Goal: Information Seeking & Learning: Learn about a topic

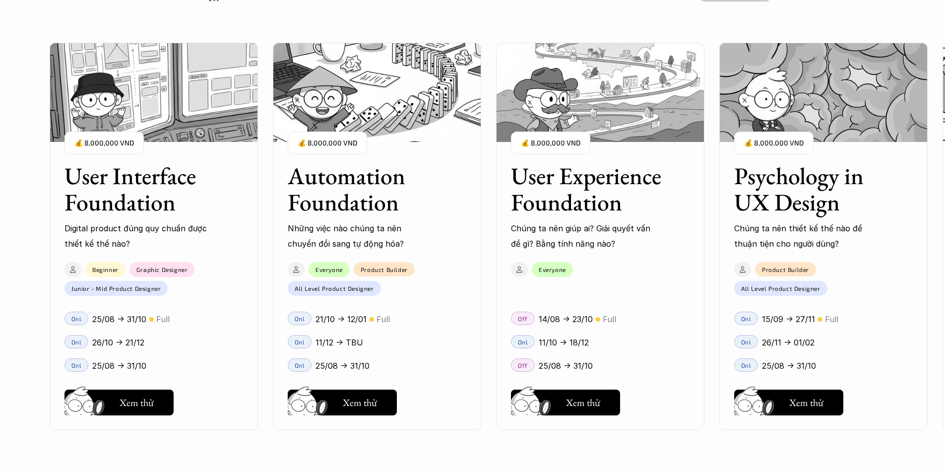
scroll to position [1141, 0]
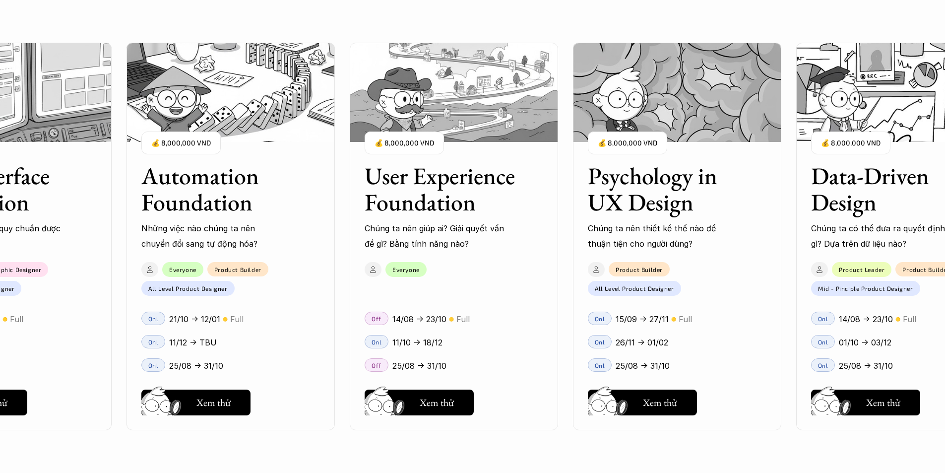
drag, startPoint x: 823, startPoint y: 341, endPoint x: 380, endPoint y: 339, distance: 443.1
click at [382, 339] on div "User Interface Foundation Digital product đúng quy chuẩn được thiết kế thế nào?…" at bounding box center [473, 236] width 846 height 473
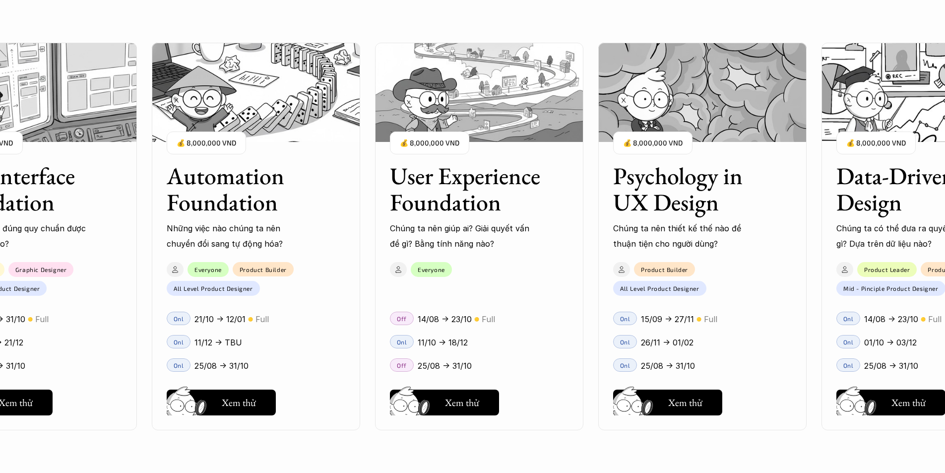
drag, startPoint x: 438, startPoint y: 314, endPoint x: 732, endPoint y: 311, distance: 294.7
click at [732, 311] on div "User Interface Foundation Digital product đúng quy chuẩn được thiết kế thế nào?…" at bounding box center [473, 236] width 846 height 473
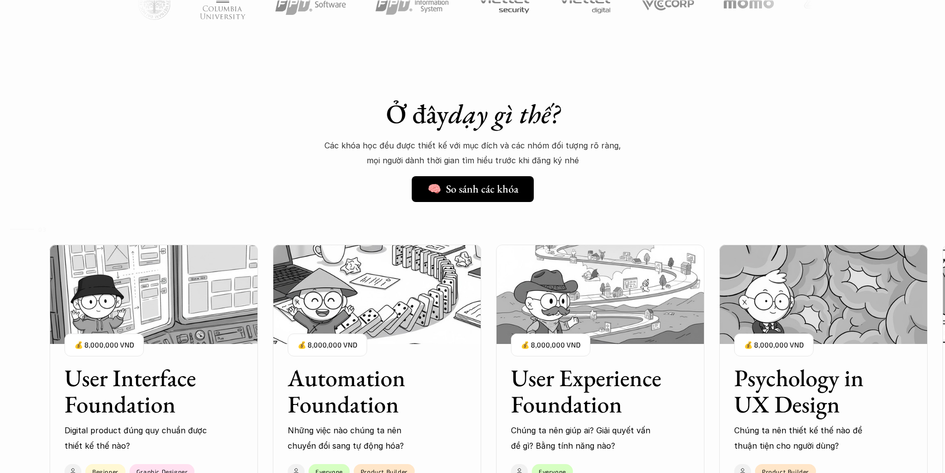
scroll to position [943, 0]
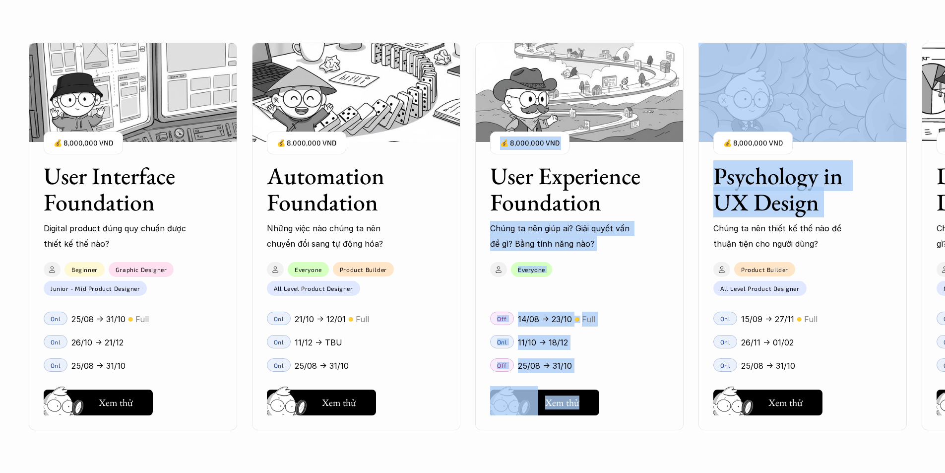
drag, startPoint x: 661, startPoint y: 221, endPoint x: 439, endPoint y: 222, distance: 221.8
click at [435, 221] on div "User Interface Foundation Digital product đúng quy chuẩn được thiết kế thế nào?…" at bounding box center [473, 236] width 846 height 473
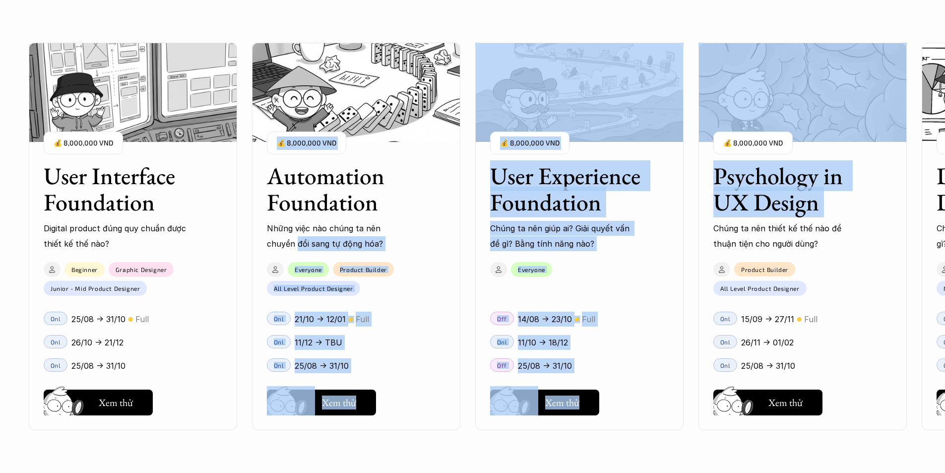
click at [690, 271] on div "User Interface Foundation Digital product đúng quy chuẩn được thiết kế thế nào?…" at bounding box center [579, 236] width 1101 height 473
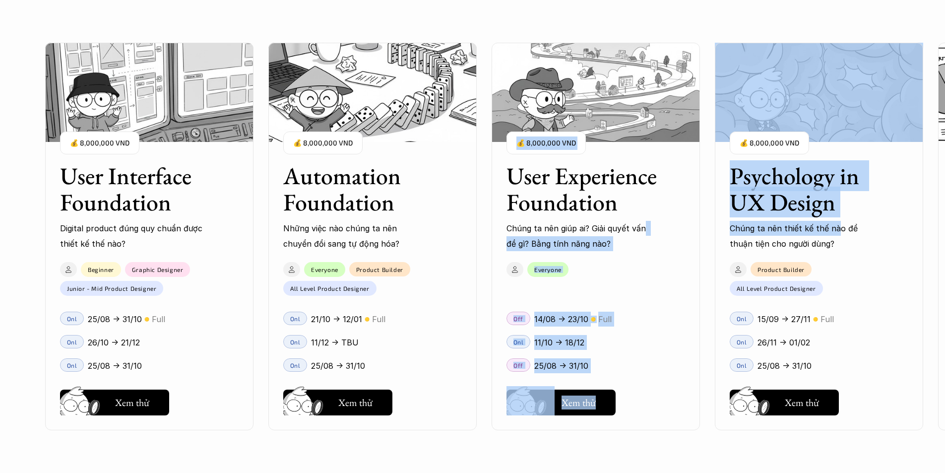
drag, startPoint x: 837, startPoint y: 225, endPoint x: 635, endPoint y: 232, distance: 203.0
click at [637, 232] on div "User Interface Foundation Digital product đúng quy chuẩn được thiết kế thế nào?…" at bounding box center [473, 236] width 846 height 473
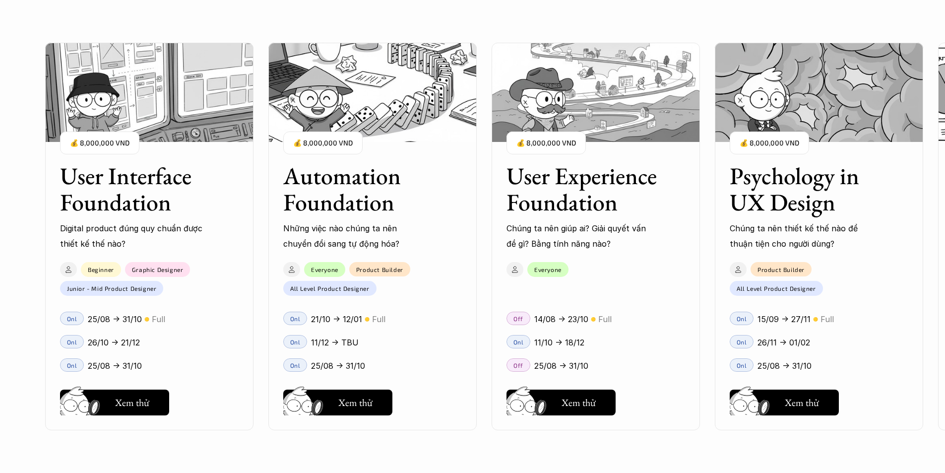
click at [882, 256] on div "Psychology in UX Design Chúng ta nên thiết kế thế nào để thuận tiện cho người d…" at bounding box center [819, 236] width 208 height 387
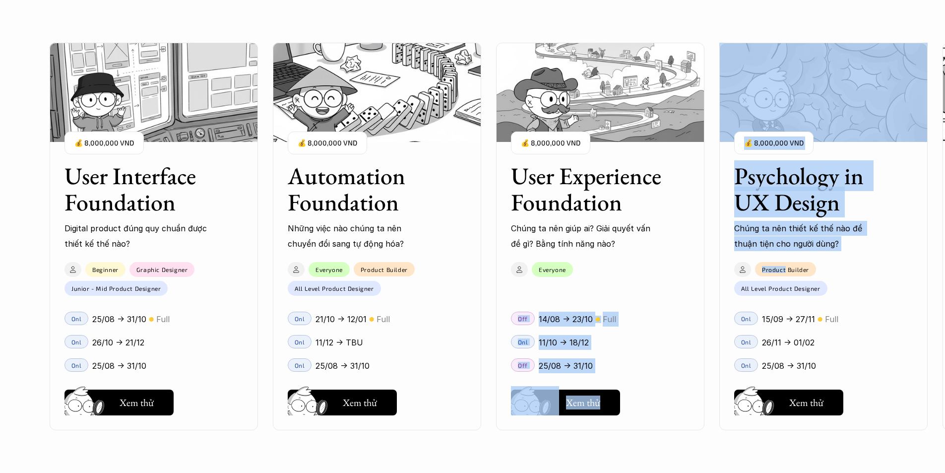
drag, startPoint x: 693, startPoint y: 267, endPoint x: 784, endPoint y: 270, distance: 91.8
click at [785, 270] on div "User Interface Foundation Digital product đúng quy chuẩn được thiết kế thế nào?…" at bounding box center [473, 236] width 846 height 473
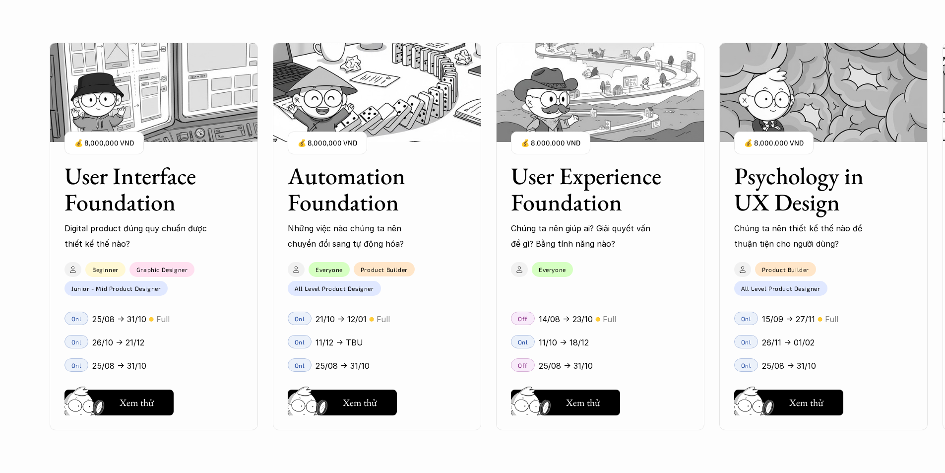
click at [733, 332] on div "Onl 26/11 -> 01/02" at bounding box center [823, 341] width 208 height 23
click at [941, 114] on div "User Interface Foundation Digital product đúng quy chuẩn được thiết kế thế nào?…" at bounding box center [600, 236] width 1101 height 473
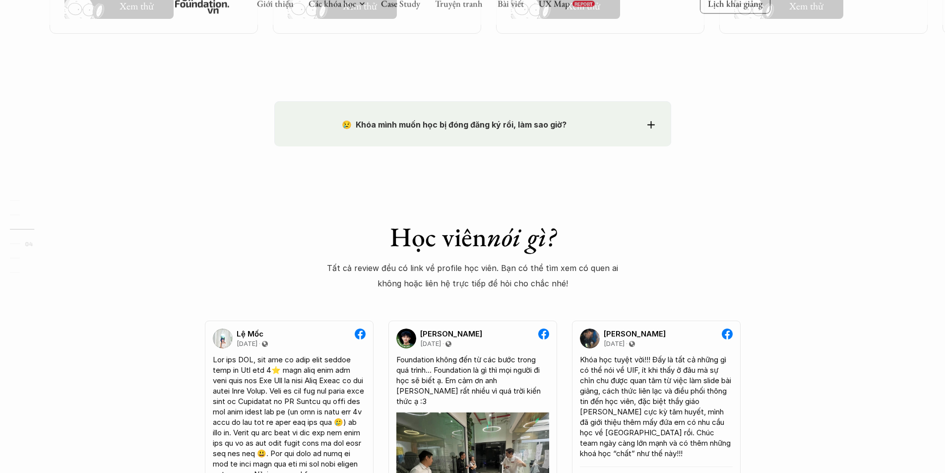
scroll to position [1659, 0]
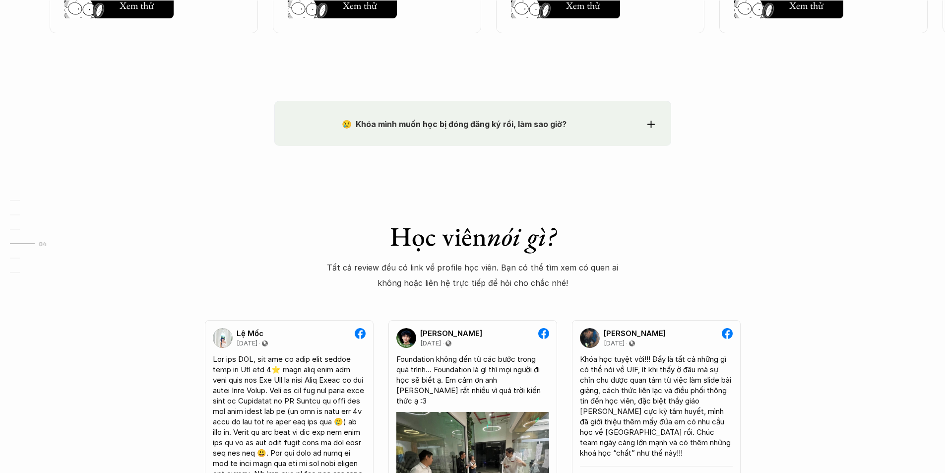
click at [645, 128] on div "😢 Khóa mình muốn học bị đóng đăng ký rồi, làm sao giờ?" at bounding box center [473, 124] width 364 height 15
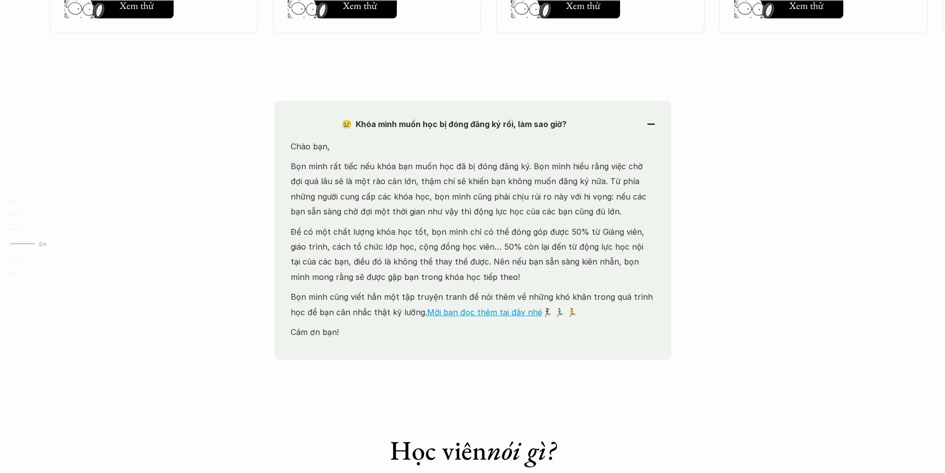
click at [651, 128] on div "😢 Khóa mình muốn học bị đóng đăng ký rồi, làm sao giờ?" at bounding box center [473, 124] width 364 height 15
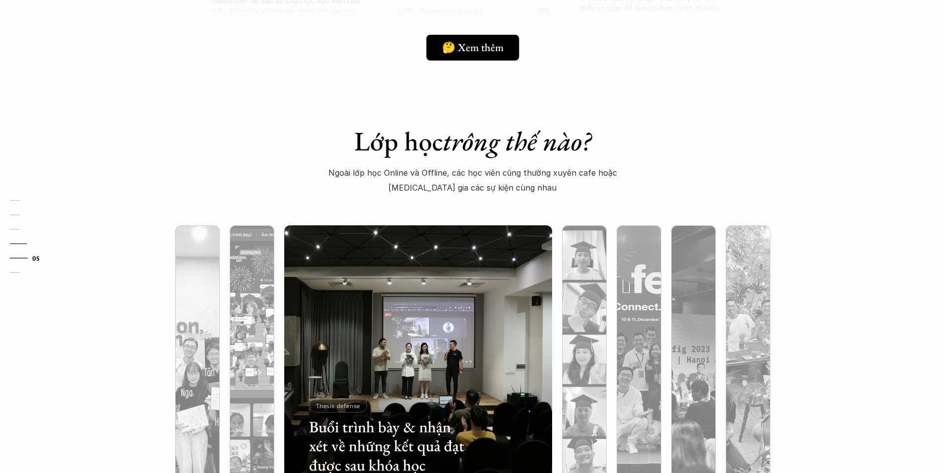
scroll to position [3048, 0]
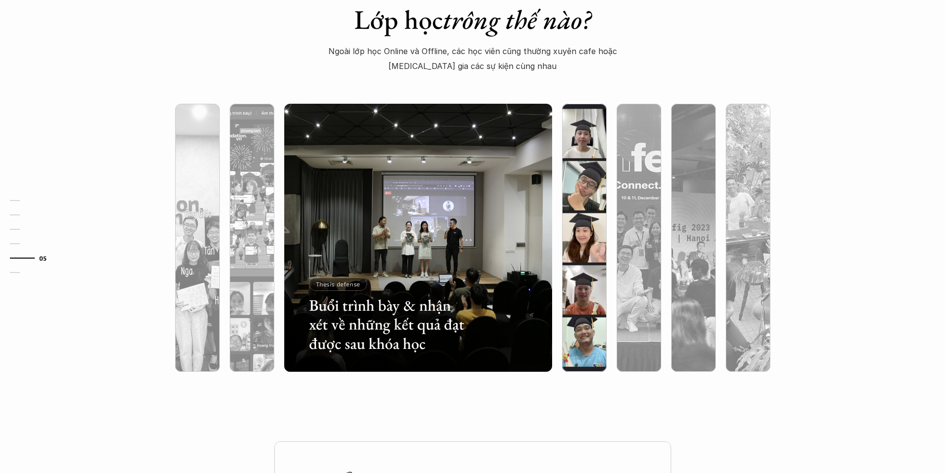
click at [567, 218] on div at bounding box center [584, 291] width 45 height 162
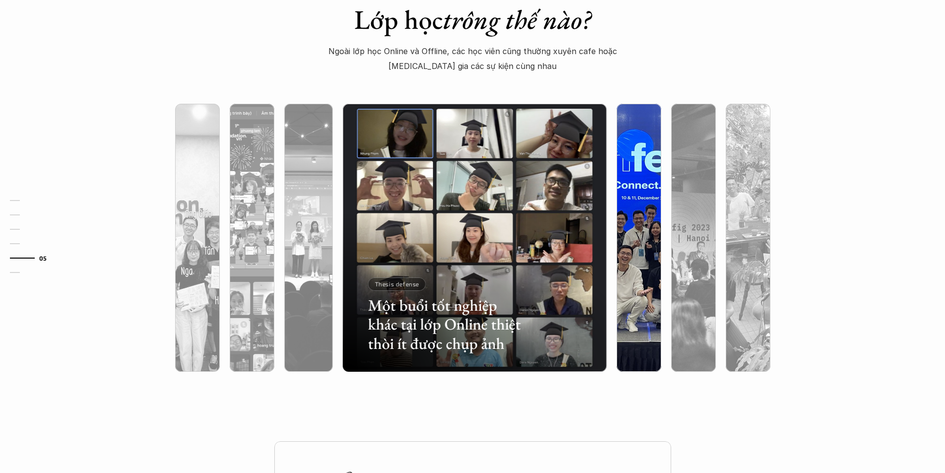
click at [617, 215] on div at bounding box center [639, 291] width 45 height 162
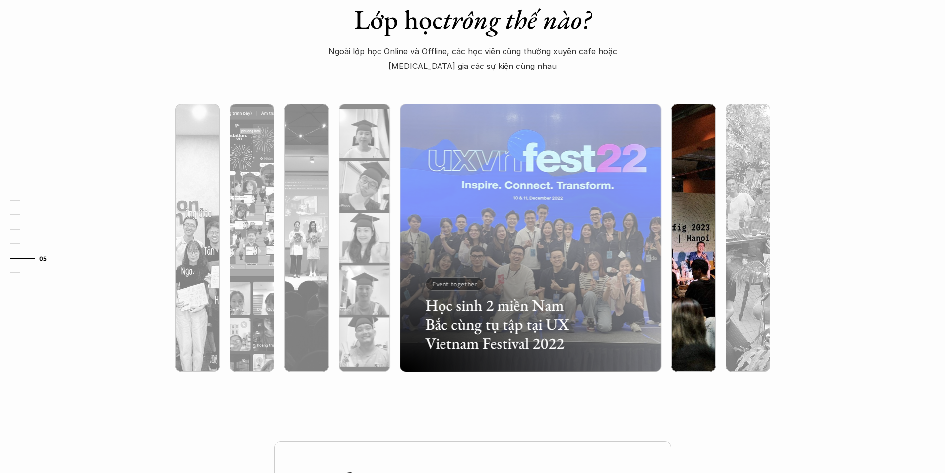
click at [692, 214] on div at bounding box center [693, 291] width 45 height 162
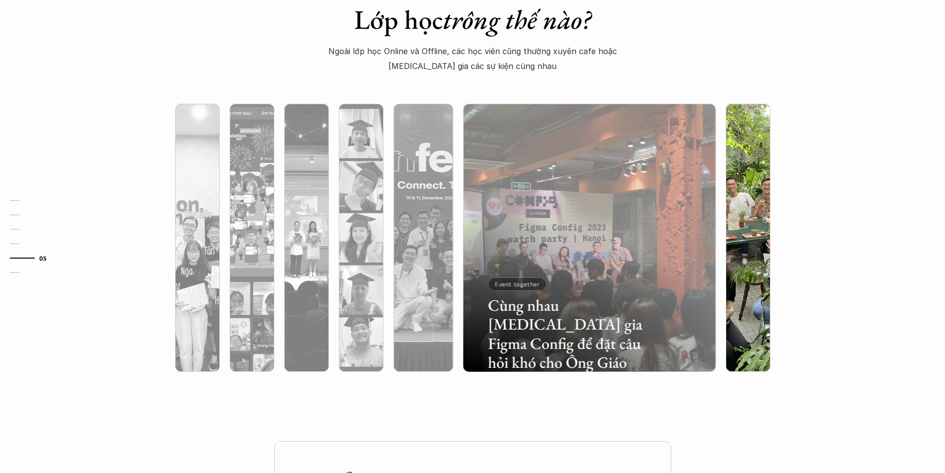
click at [742, 212] on div at bounding box center [748, 291] width 45 height 162
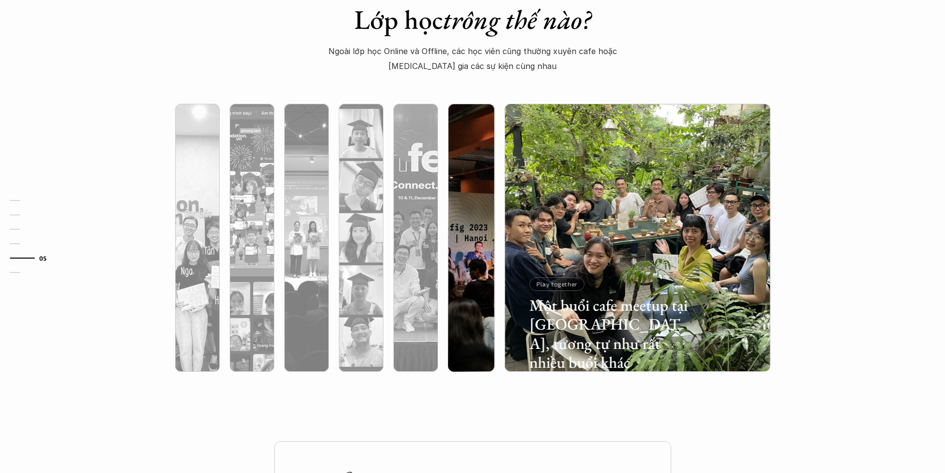
click at [488, 218] on div at bounding box center [471, 291] width 47 height 162
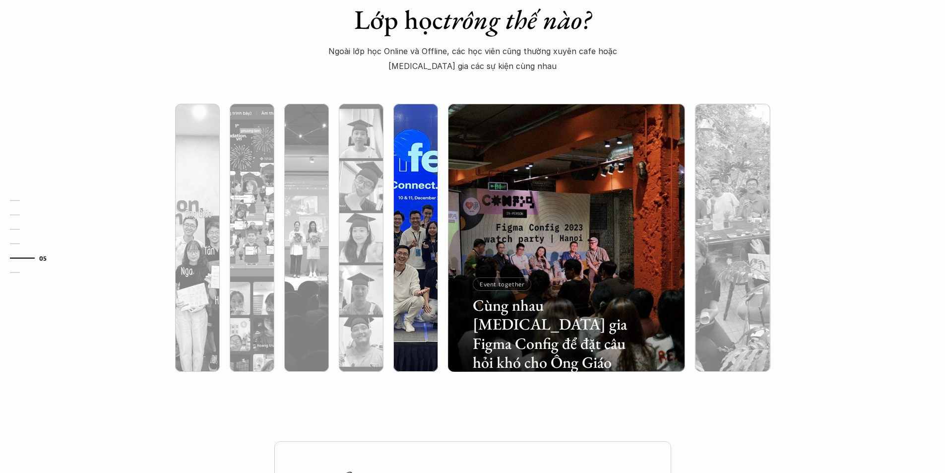
click at [414, 220] on div at bounding box center [415, 291] width 45 height 162
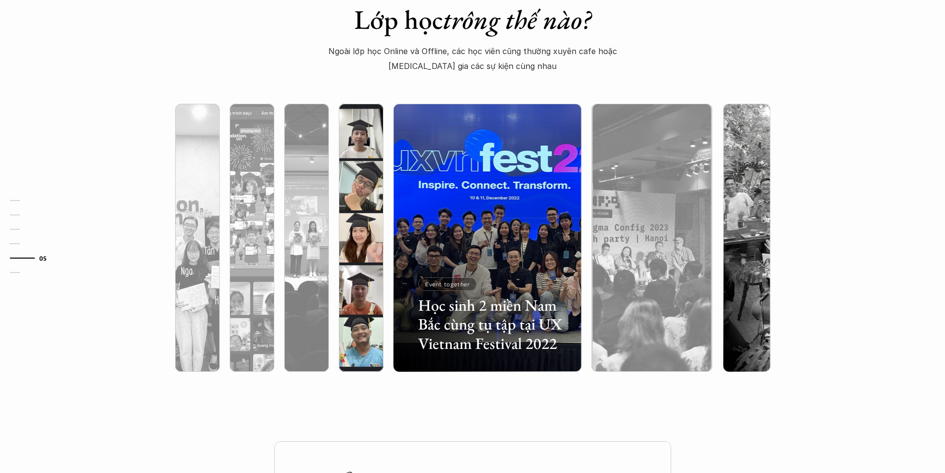
click at [335, 222] on div at bounding box center [361, 238] width 55 height 268
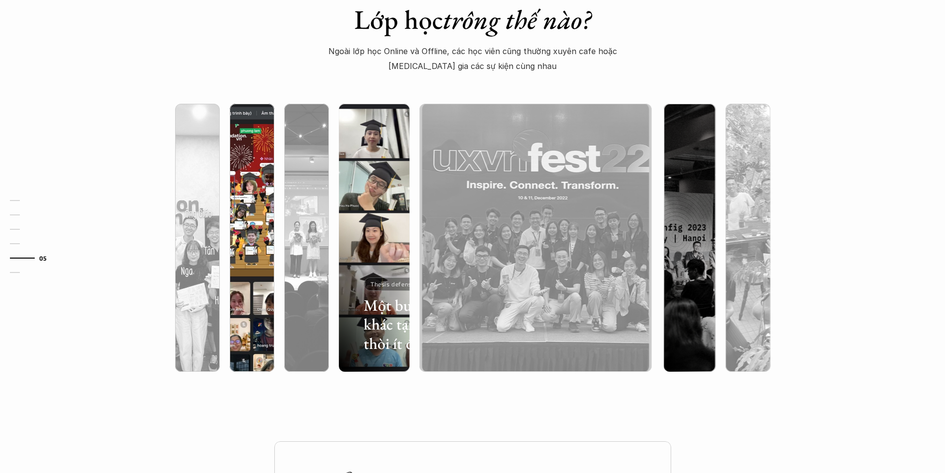
click at [271, 224] on div at bounding box center [252, 291] width 45 height 162
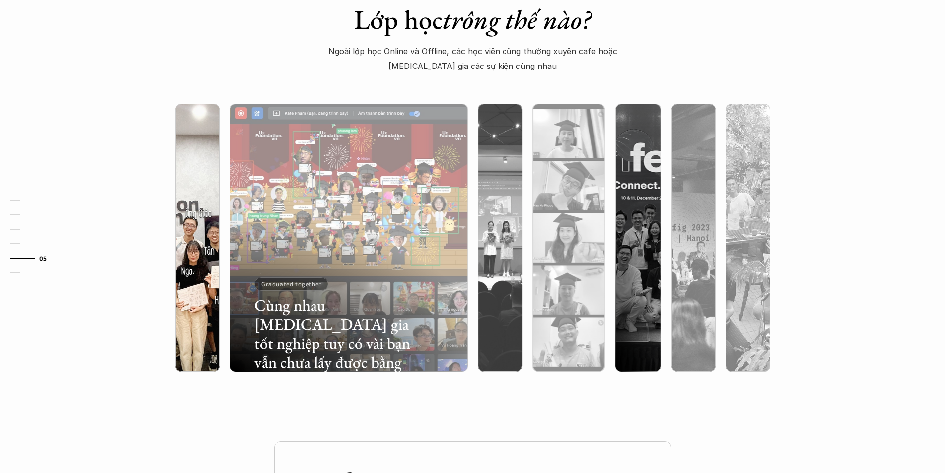
click at [190, 227] on div at bounding box center [197, 291] width 45 height 162
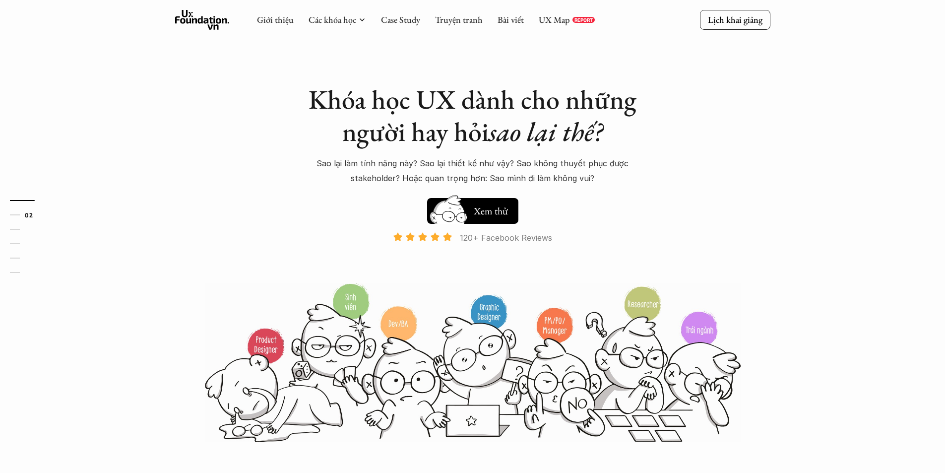
scroll to position [0, 0]
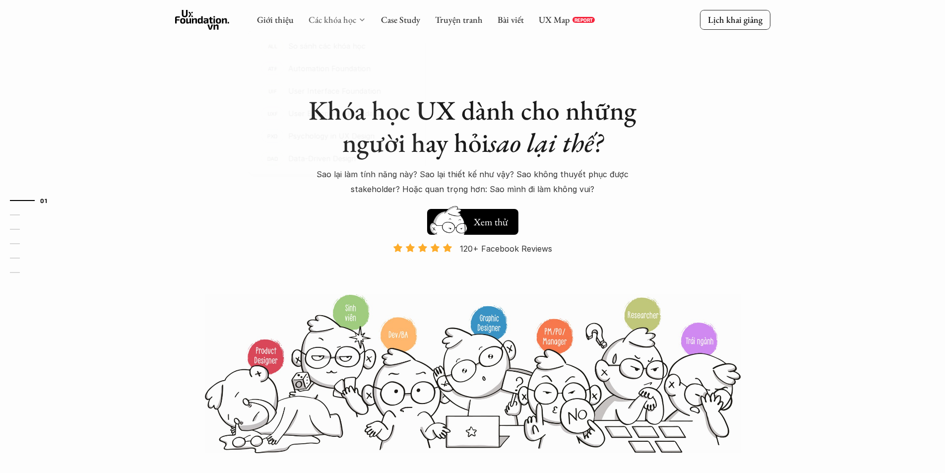
click at [329, 21] on link "Các khóa học" at bounding box center [333, 19] width 48 height 11
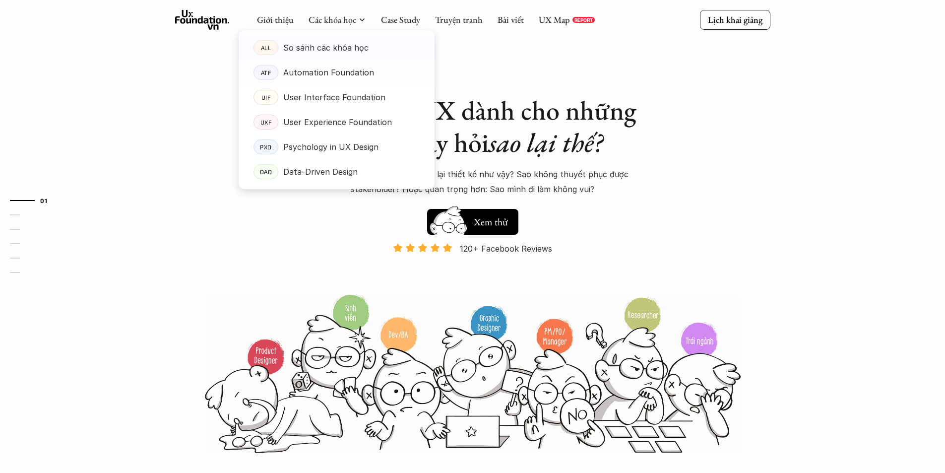
click at [325, 54] on p "So sánh các khóa học" at bounding box center [325, 47] width 85 height 15
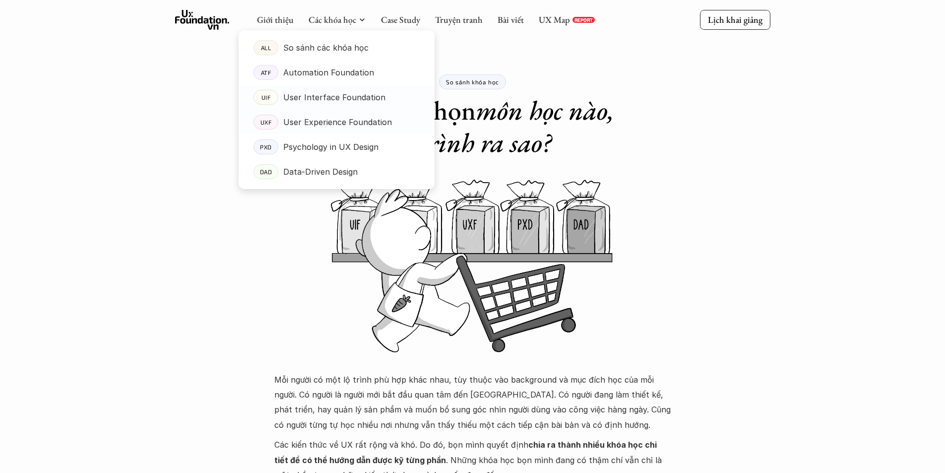
click at [304, 110] on link "UXF User Experience Foundation" at bounding box center [337, 122] width 196 height 25
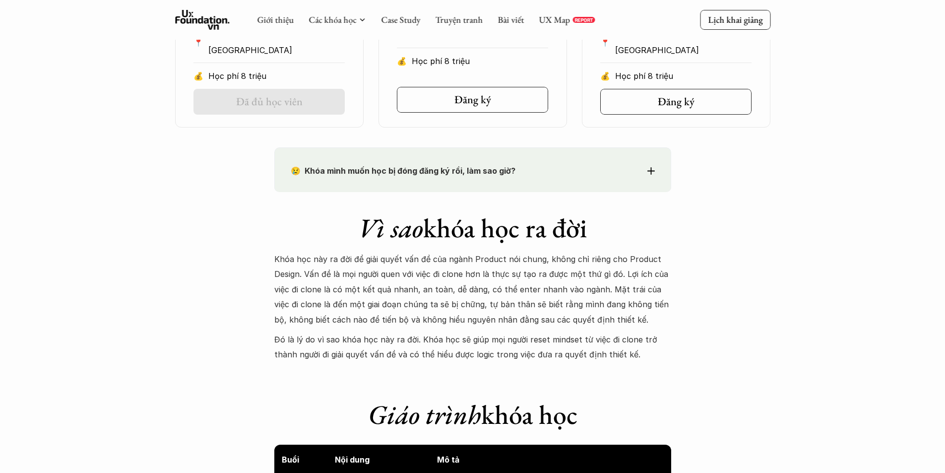
scroll to position [695, 0]
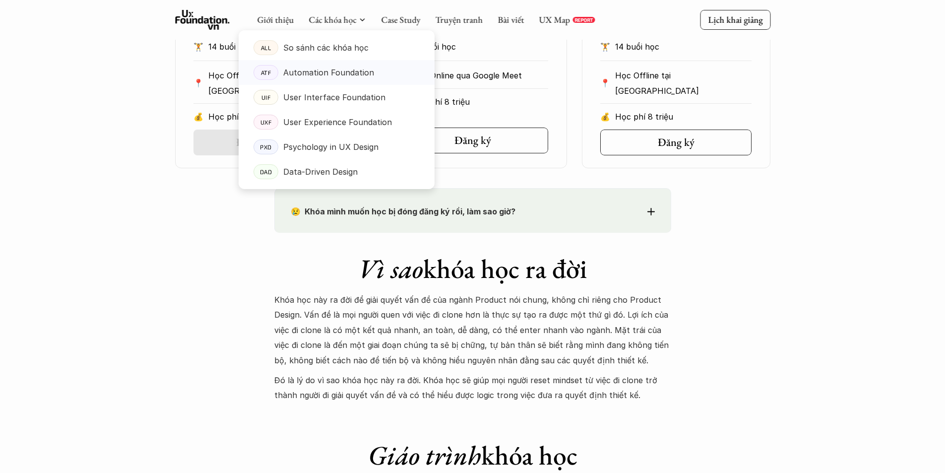
click at [318, 81] on link "ATF Automation Foundation" at bounding box center [337, 72] width 196 height 25
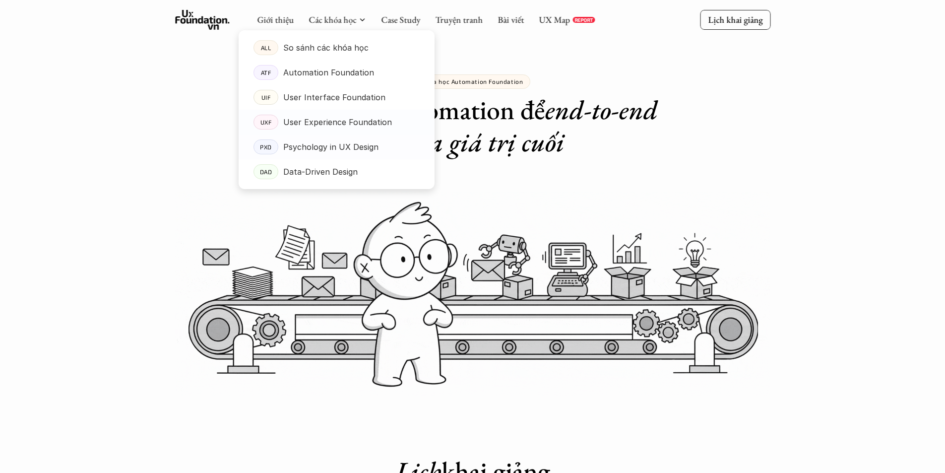
click at [341, 141] on p "Psychology in UX Design" at bounding box center [330, 146] width 95 height 15
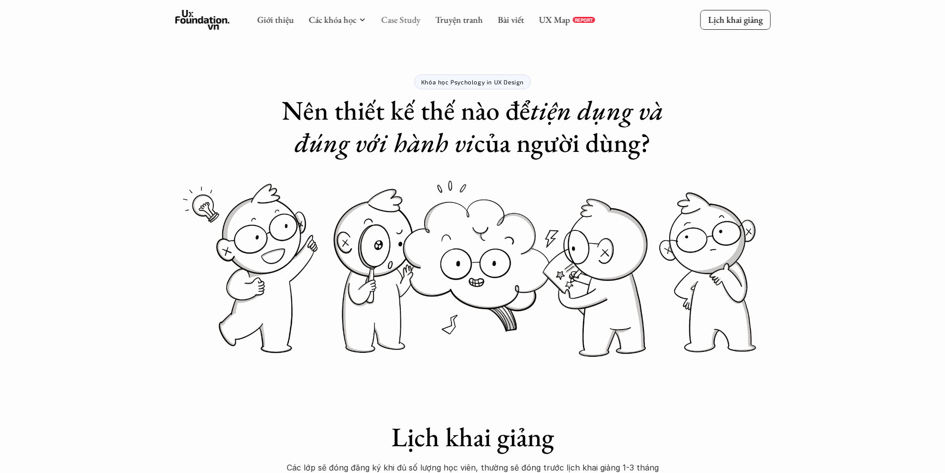
click at [401, 23] on link "Case Study" at bounding box center [400, 19] width 39 height 11
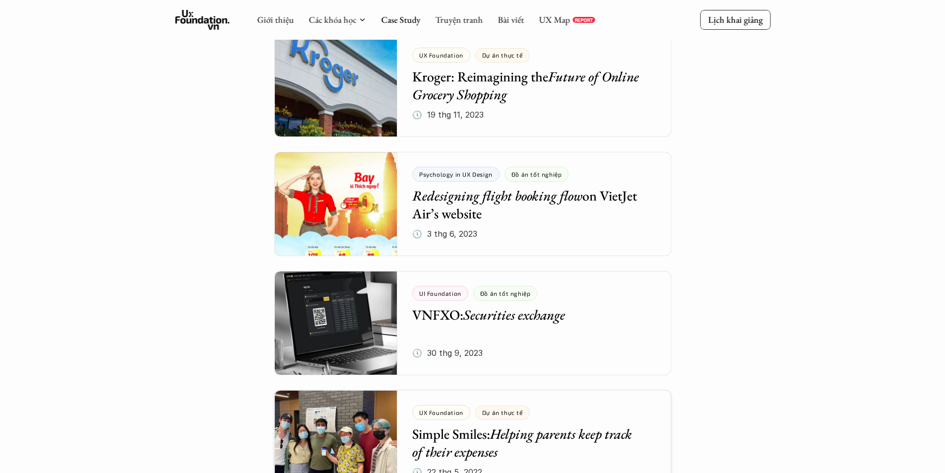
scroll to position [2084, 0]
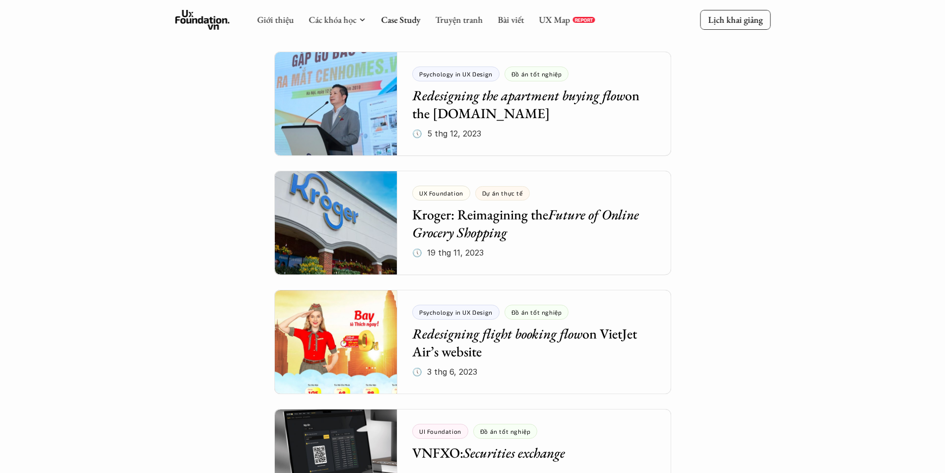
click at [464, 11] on div "Giới thiệu Các khóa học Case Study Truyện tranh Bài viết UX Map REPORT" at bounding box center [426, 20] width 338 height 20
click at [463, 18] on link "Truyện tranh" at bounding box center [459, 19] width 48 height 11
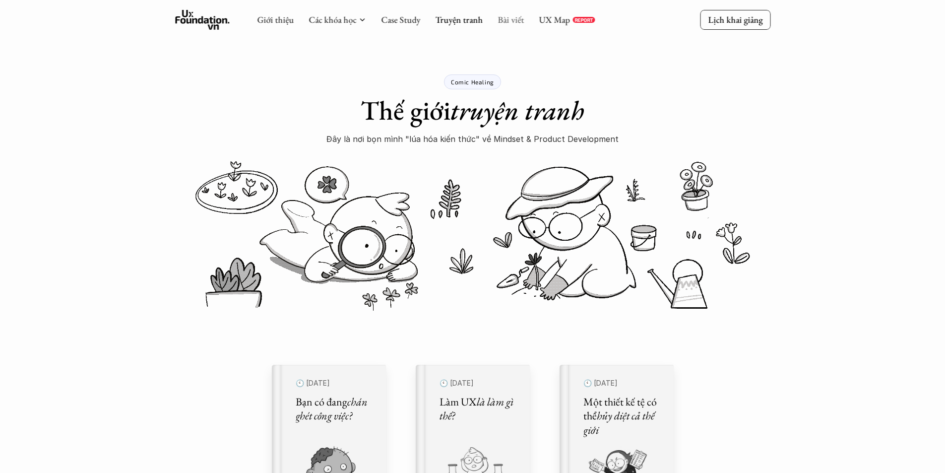
click at [516, 19] on link "Bài viết" at bounding box center [511, 19] width 26 height 11
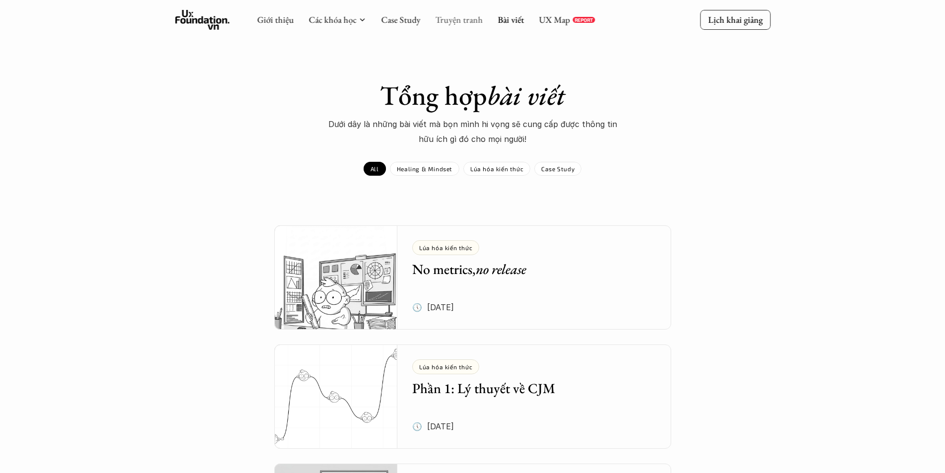
click at [458, 20] on link "Truyện tranh" at bounding box center [459, 19] width 48 height 11
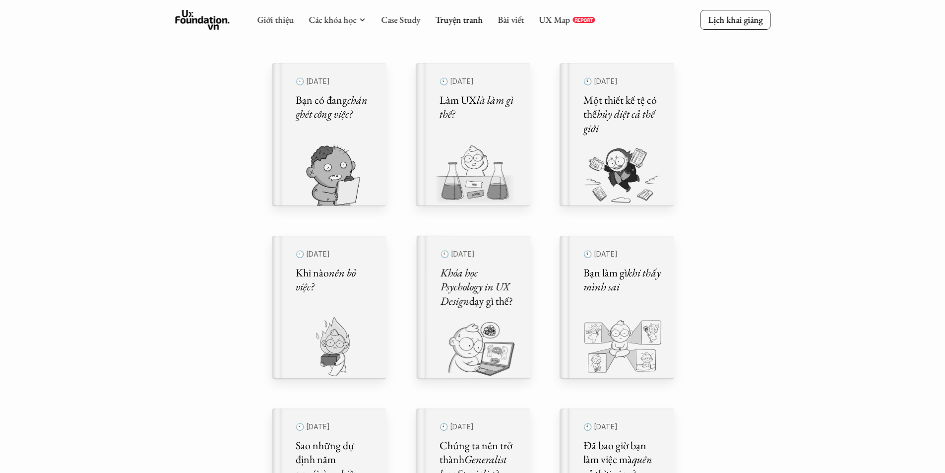
scroll to position [298, 0]
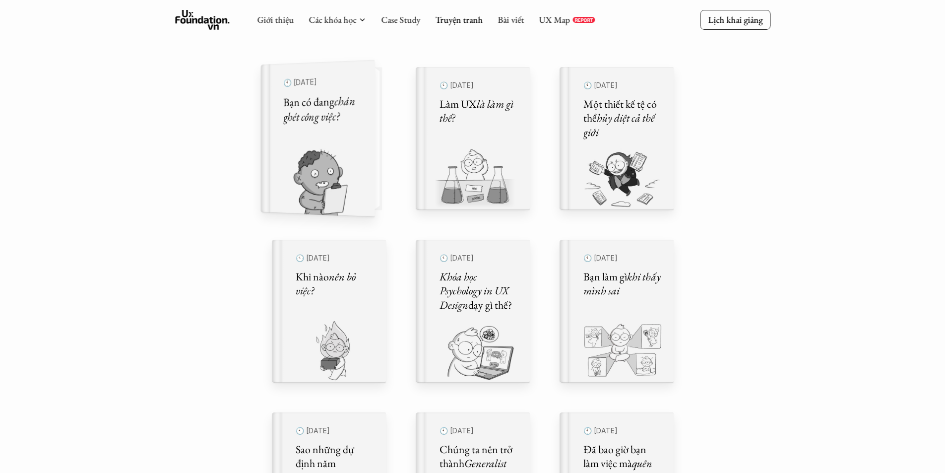
click at [360, 118] on h5 "Bạn có đang chán ghét công việc?" at bounding box center [322, 109] width 79 height 32
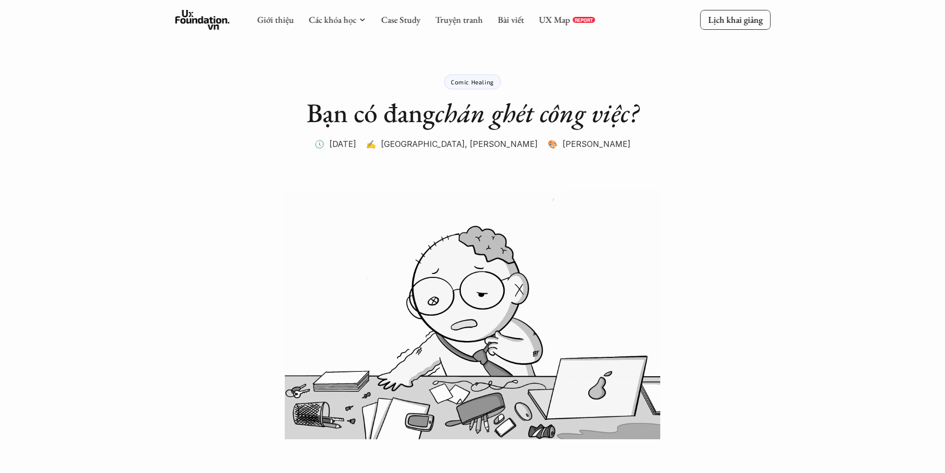
drag, startPoint x: 507, startPoint y: 144, endPoint x: 537, endPoint y: 144, distance: 30.3
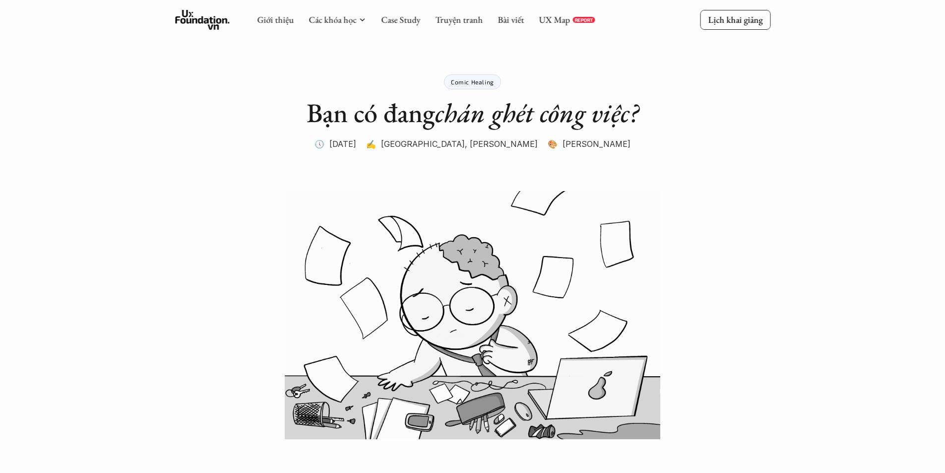
click at [508, 144] on p "✍️ [GEOGRAPHIC_DATA], [PERSON_NAME]" at bounding box center [452, 143] width 172 height 15
click at [569, 144] on p "🎨 [PERSON_NAME]" at bounding box center [589, 143] width 83 height 15
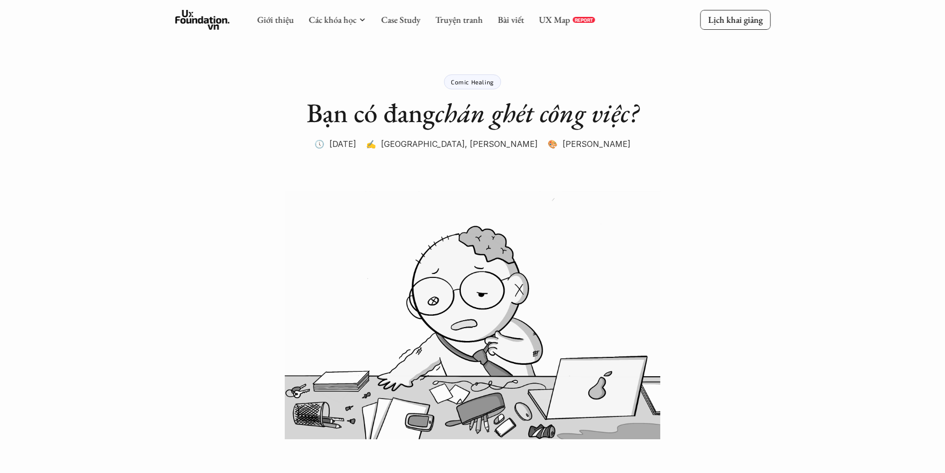
click at [356, 146] on p "🕔 [DATE]" at bounding box center [336, 143] width 42 height 15
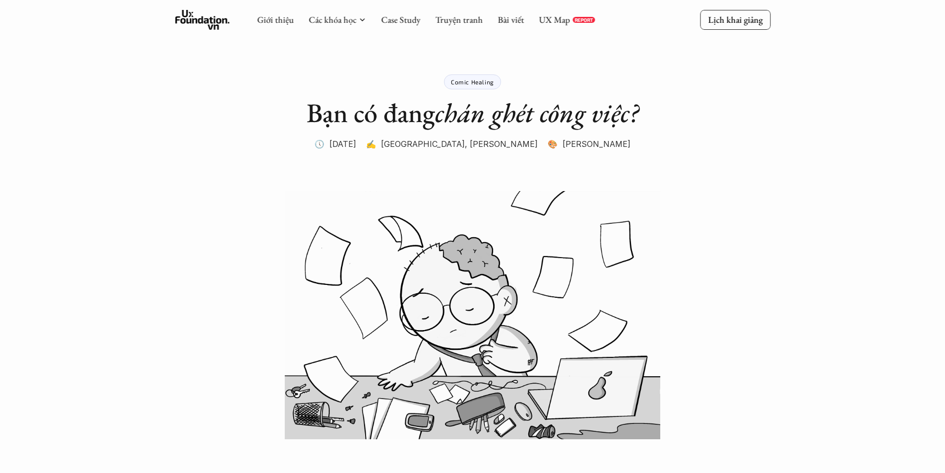
click at [377, 113] on h1 "Bạn có đang chán ghét công việc?" at bounding box center [473, 113] width 332 height 32
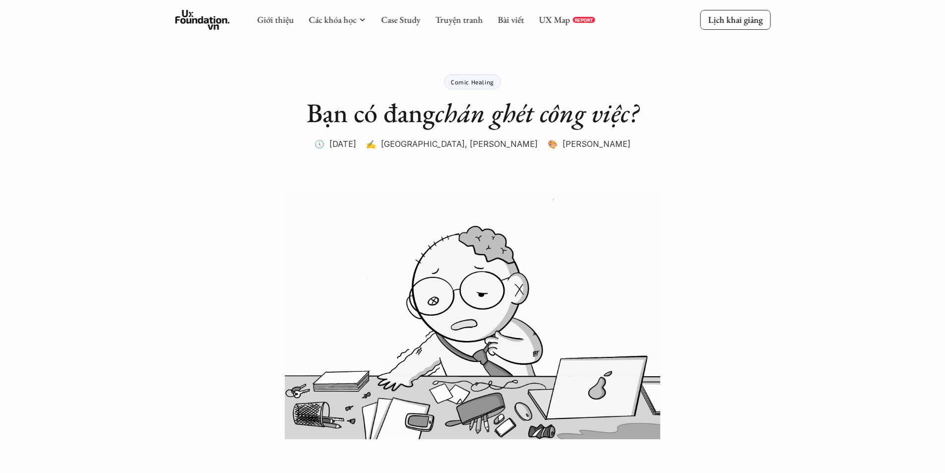
click at [377, 113] on h1 "Bạn có đang chán ghét công việc?" at bounding box center [473, 113] width 332 height 32
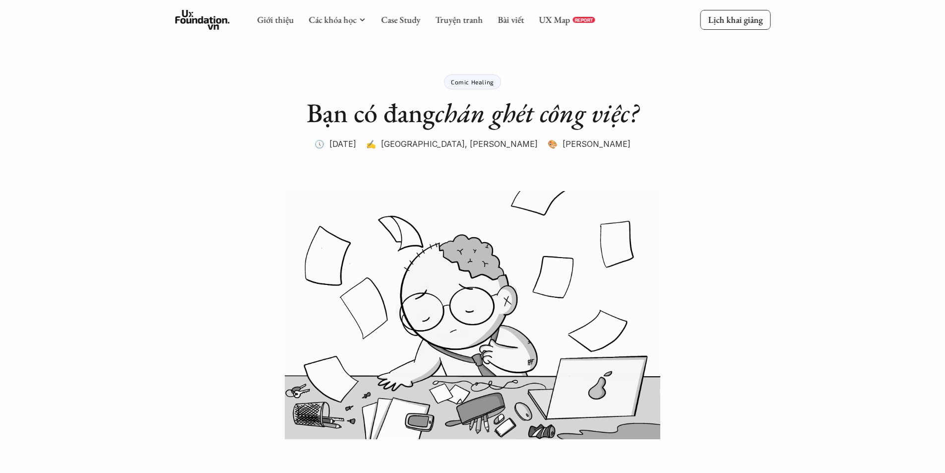
click at [459, 81] on p "Comic Healing" at bounding box center [472, 81] width 43 height 7
click at [463, 86] on div "Comic Healing" at bounding box center [472, 81] width 57 height 15
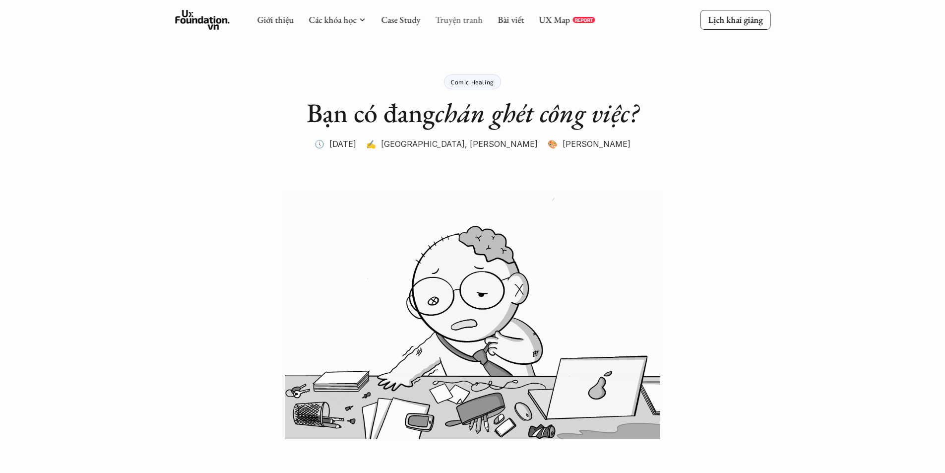
click at [456, 20] on link "Truyện tranh" at bounding box center [459, 19] width 48 height 11
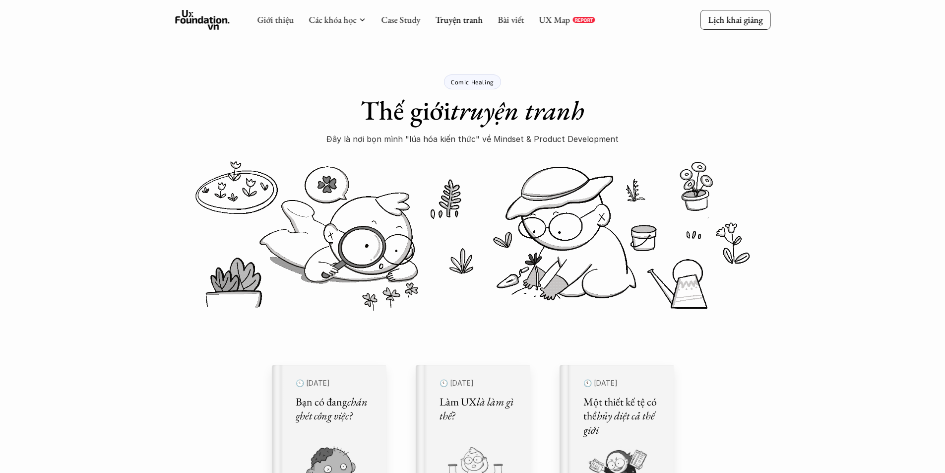
click at [190, 20] on use at bounding box center [202, 20] width 55 height 20
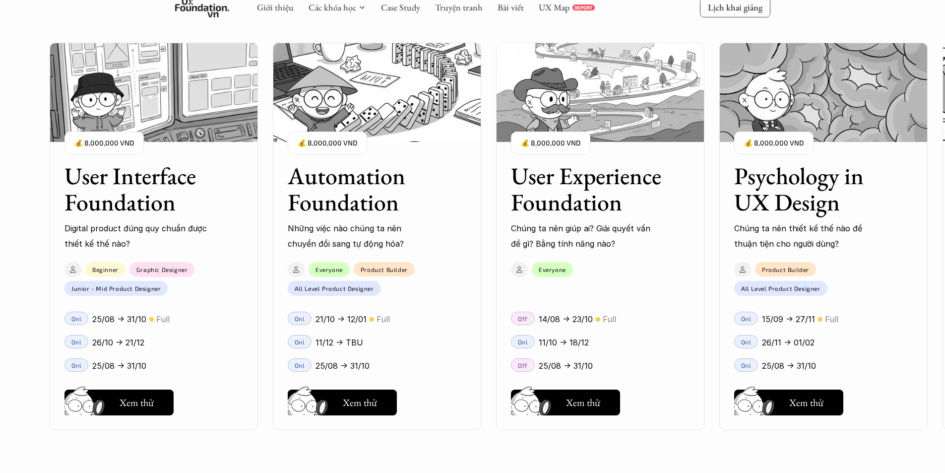
scroll to position [943, 0]
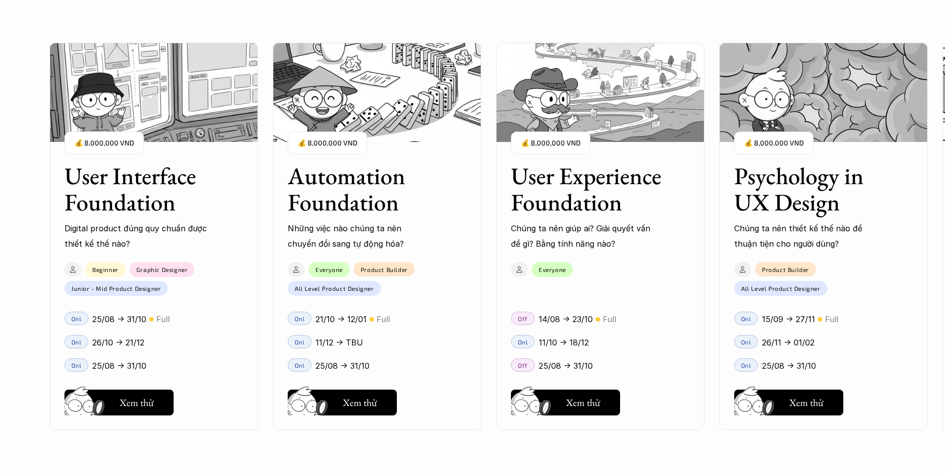
drag, startPoint x: 166, startPoint y: 183, endPoint x: 270, endPoint y: 208, distance: 107.2
click at [270, 208] on div "User Interface Foundation Digital product đúng quy chuẩn được thiết kế thế nào?…" at bounding box center [473, 236] width 846 height 473
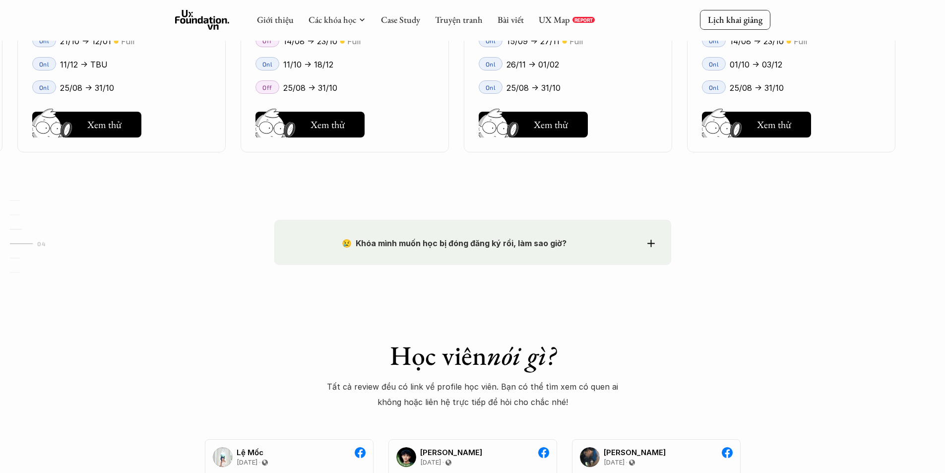
scroll to position [1538, 0]
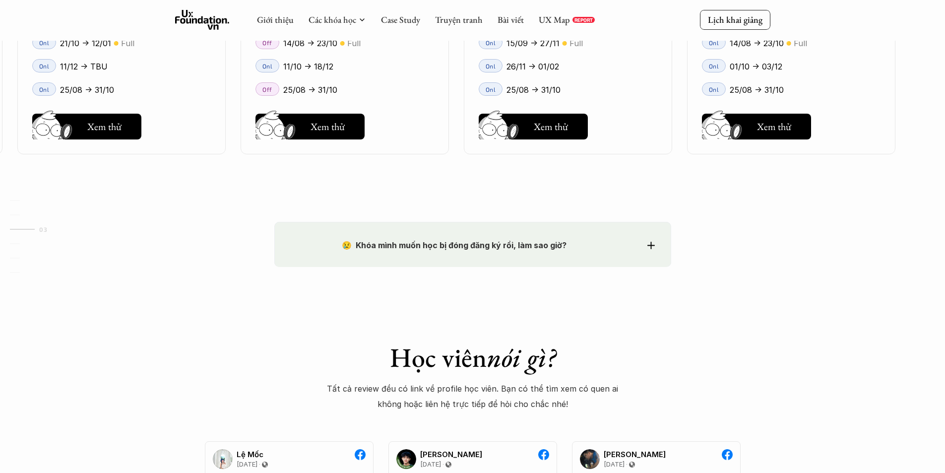
click at [437, 245] on strong "😢 Khóa mình muốn học bị đóng đăng ký rồi, làm sao giờ?" at bounding box center [454, 245] width 225 height 10
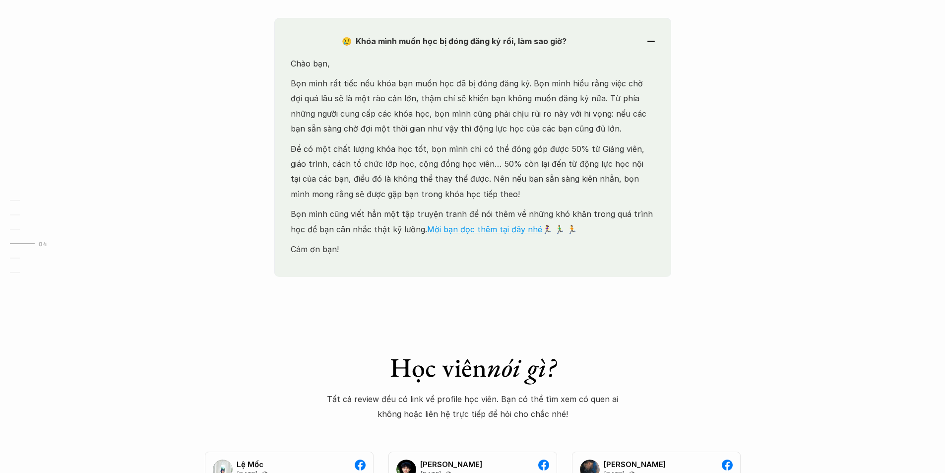
scroll to position [1687, 0]
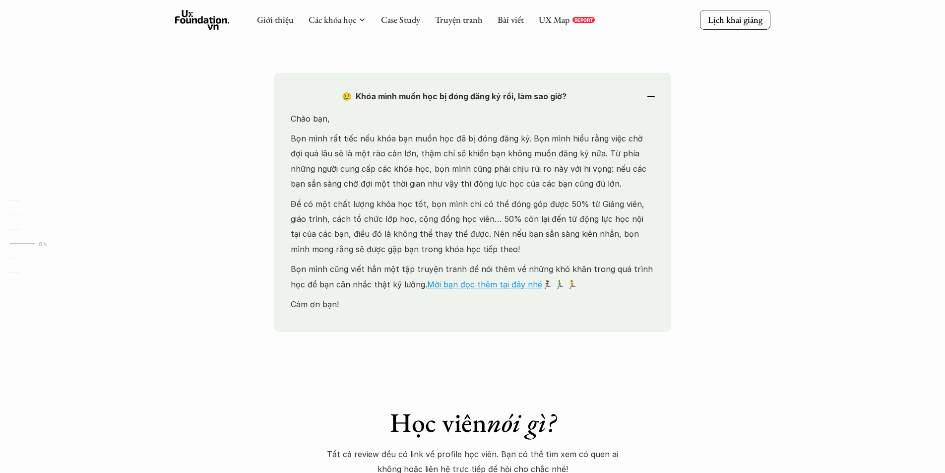
click at [478, 101] on strong "😢 Khóa mình muốn học bị đóng đăng ký rồi, làm sao giờ?" at bounding box center [454, 96] width 225 height 10
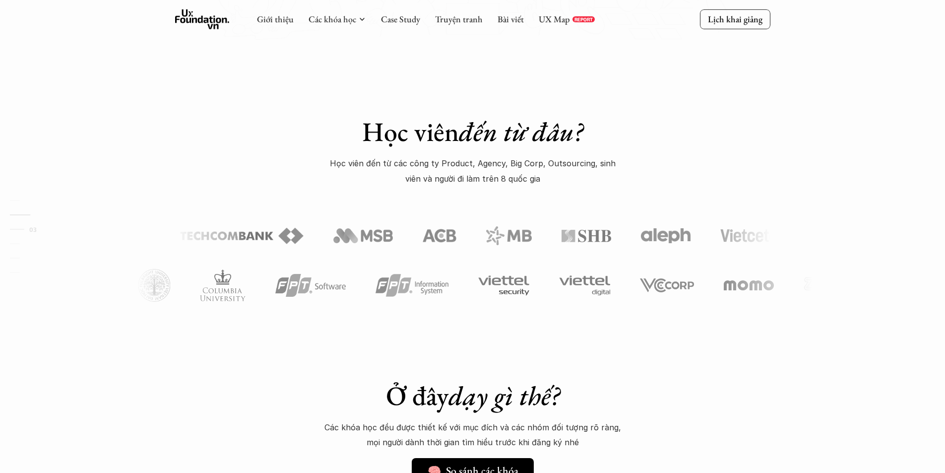
scroll to position [397, 0]
